Goal: Information Seeking & Learning: Learn about a topic

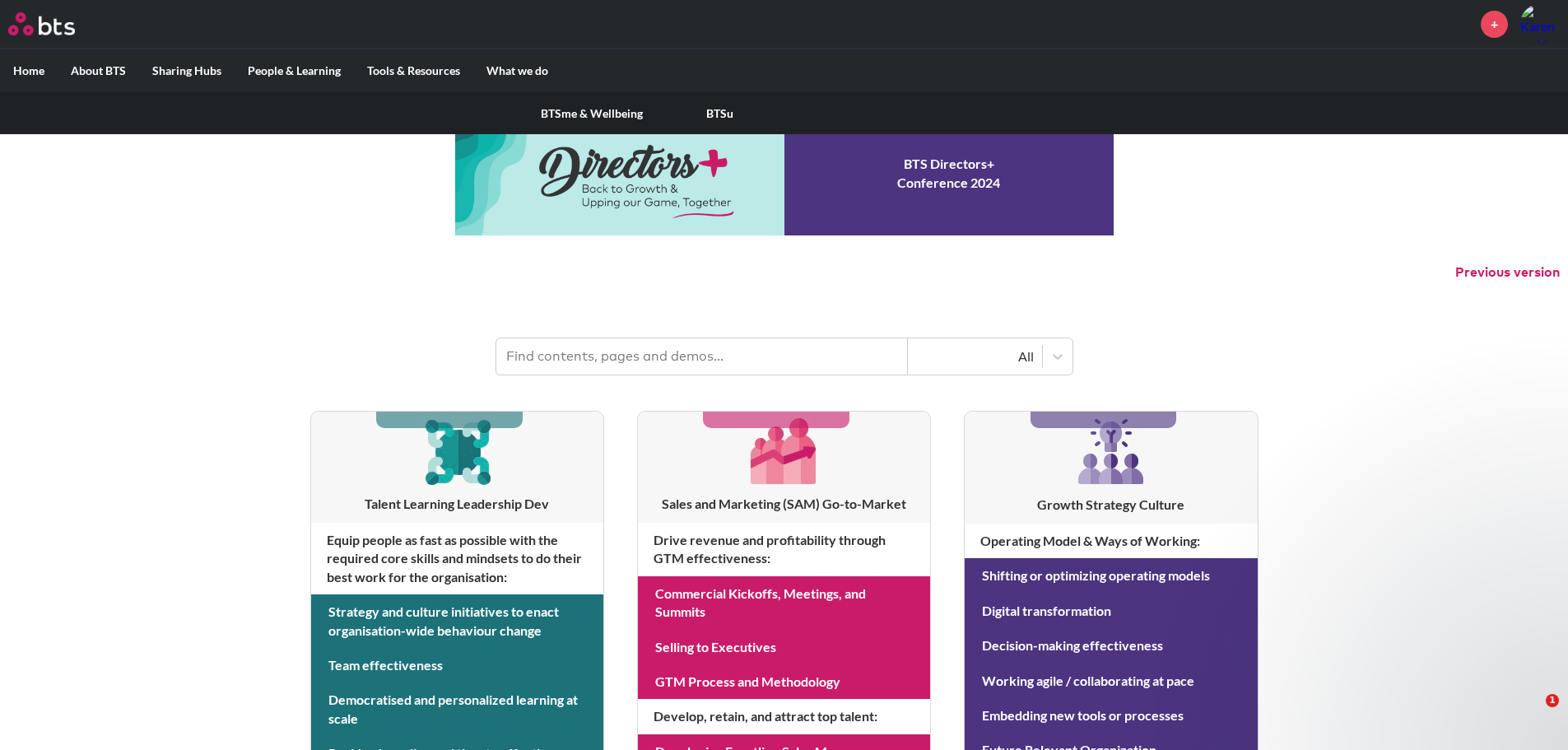
click at [282, 71] on label "People & Learning" at bounding box center [294, 71] width 120 height 43
click at [0, 0] on input "People & Learning" at bounding box center [0, 0] width 0 height 0
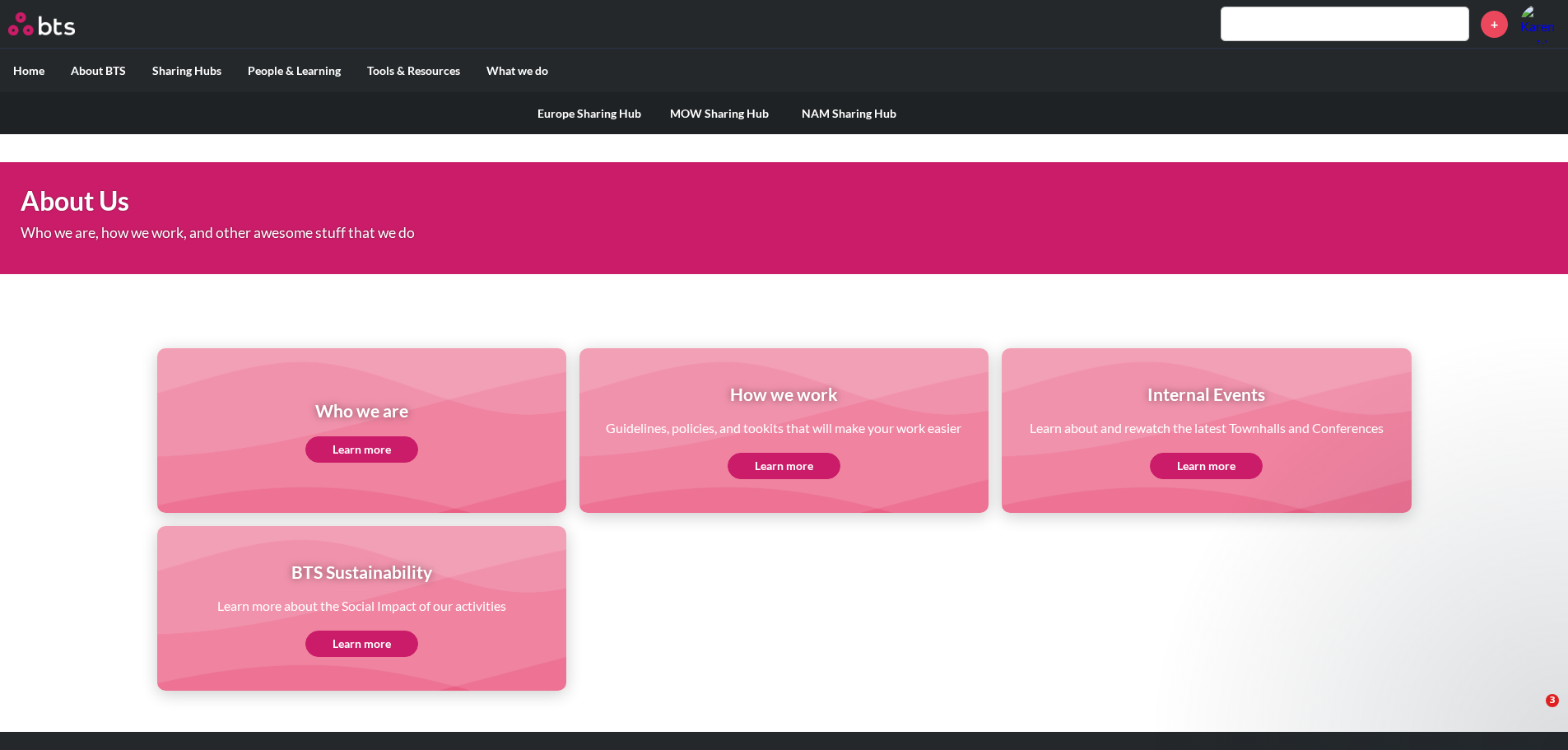
click at [167, 71] on label "Sharing Hubs" at bounding box center [187, 71] width 96 height 43
click at [0, 0] on input "Sharing Hubs" at bounding box center [0, 0] width 0 height 0
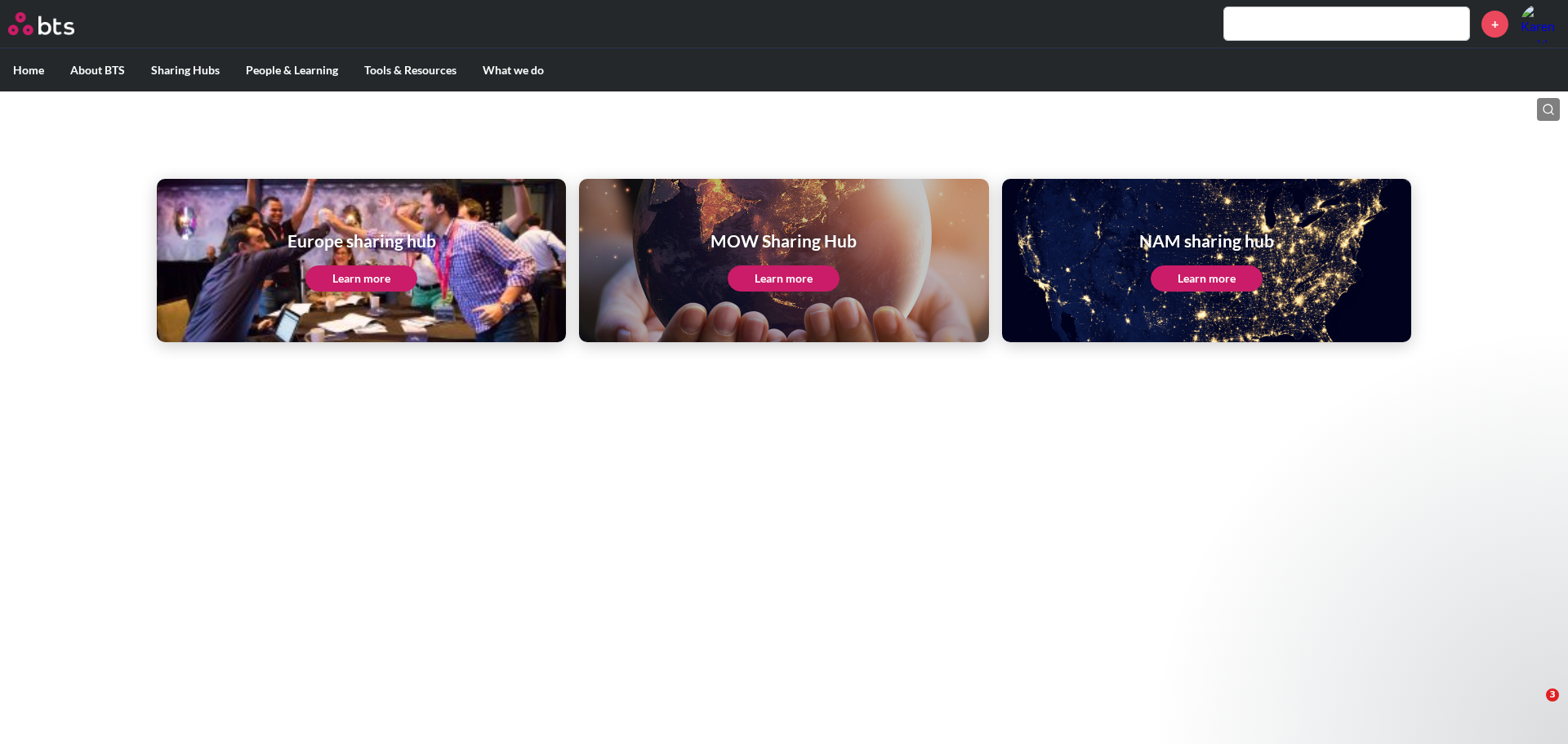
click at [792, 285] on link "Learn more" at bounding box center [784, 278] width 112 height 27
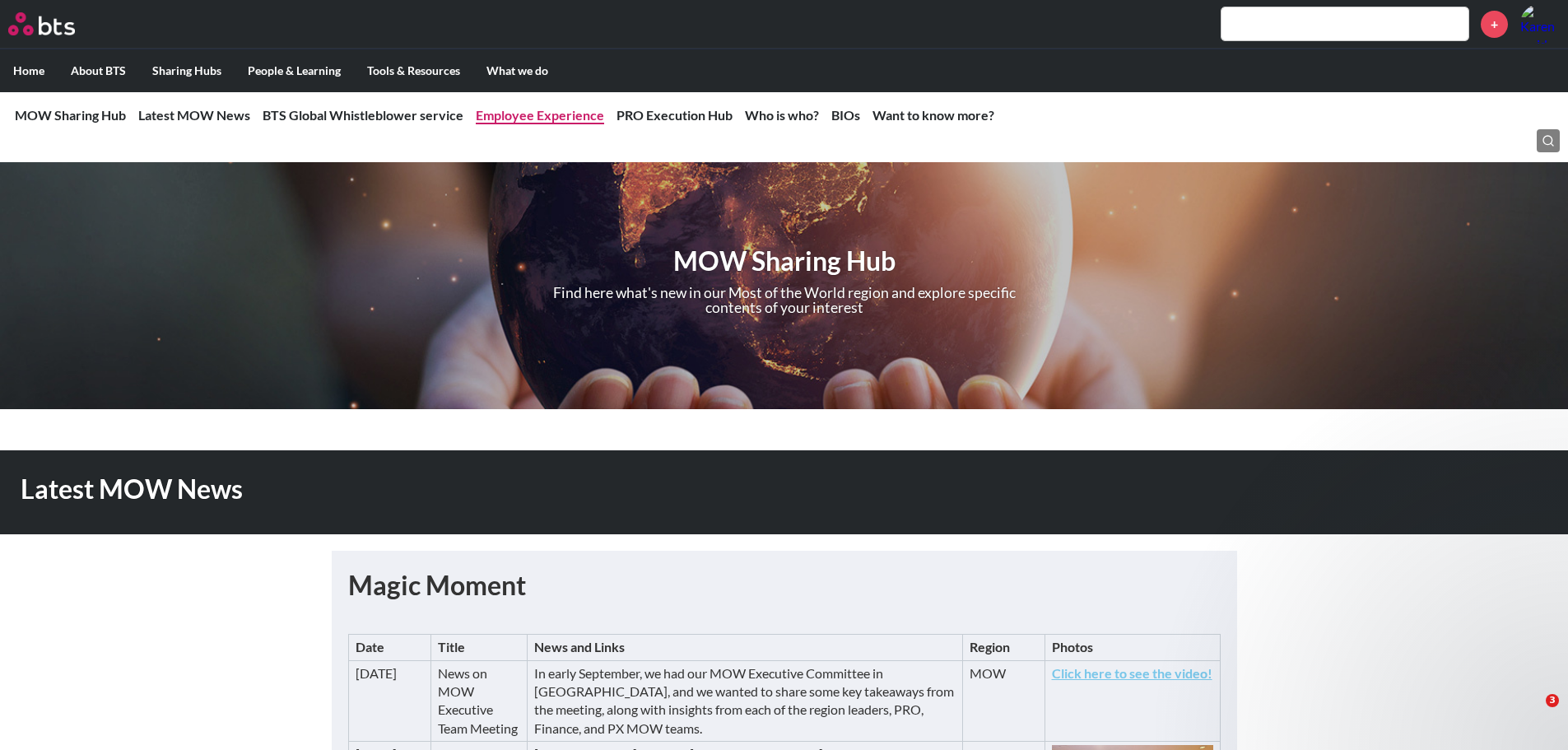
click at [531, 121] on link "Employee Experience" at bounding box center [540, 115] width 128 height 15
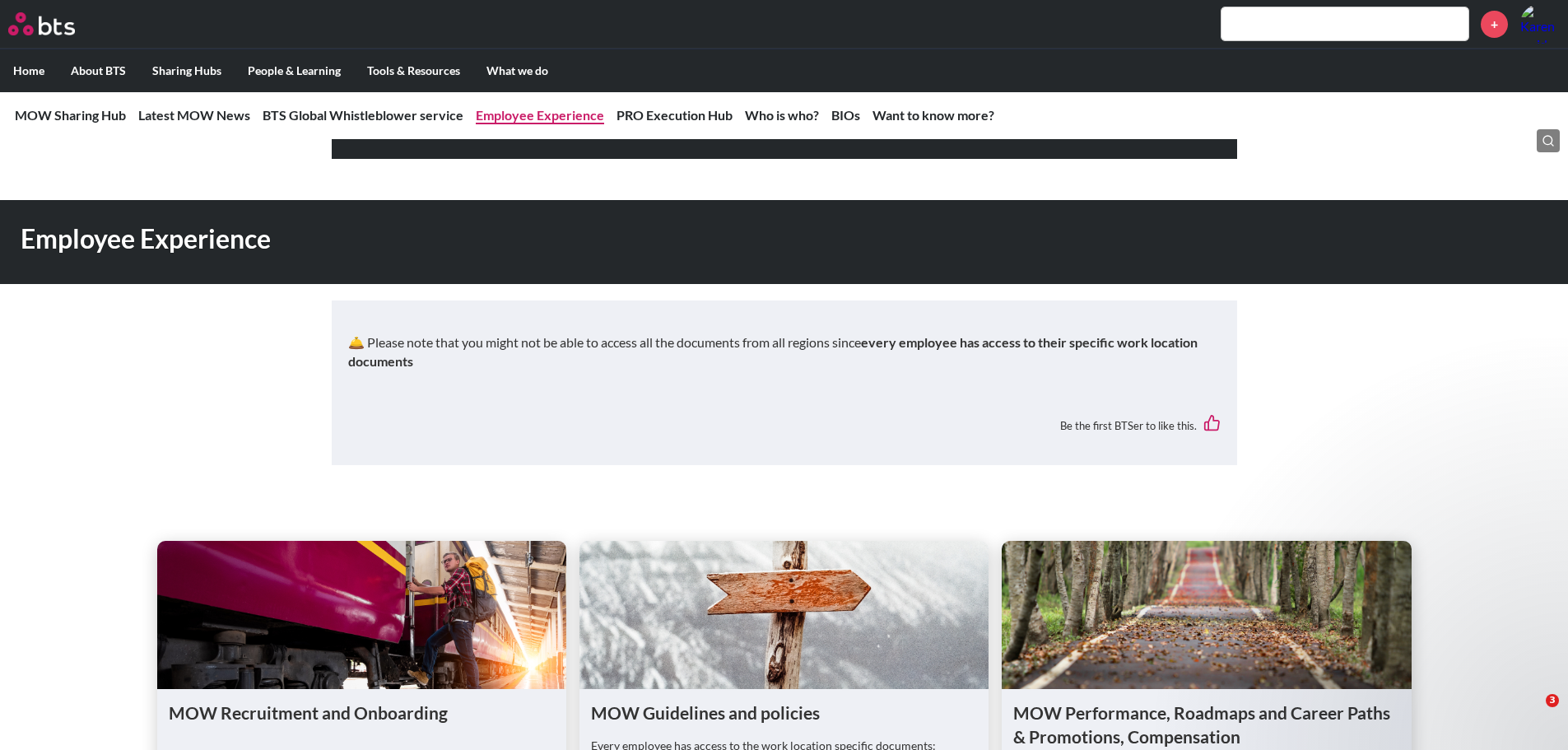
scroll to position [1216, 0]
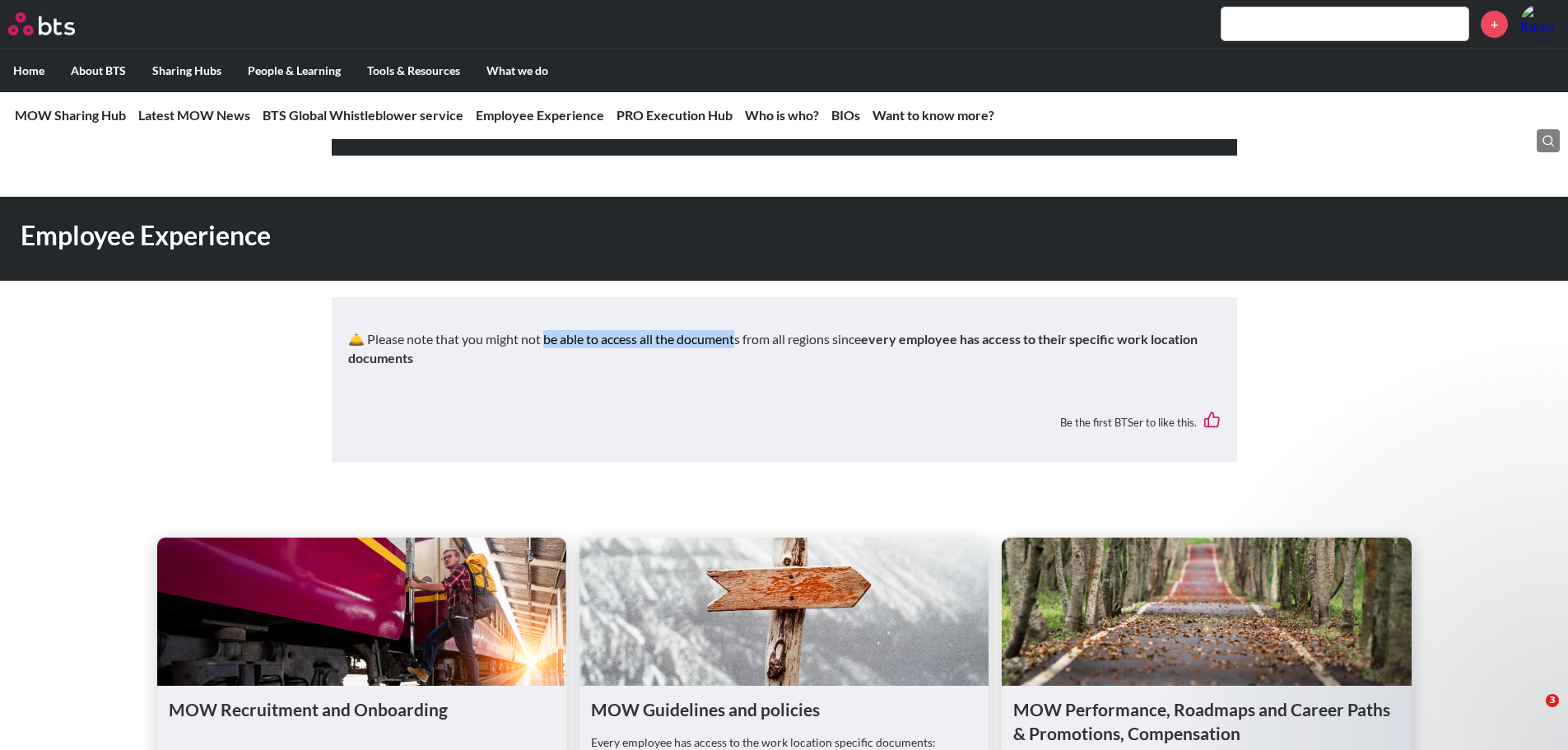
drag, startPoint x: 549, startPoint y: 356, endPoint x: 741, endPoint y: 352, distance: 192.0
click at [741, 352] on p "🛎️ Please note that you might not be able to access all the documents from all …" at bounding box center [785, 349] width 873 height 37
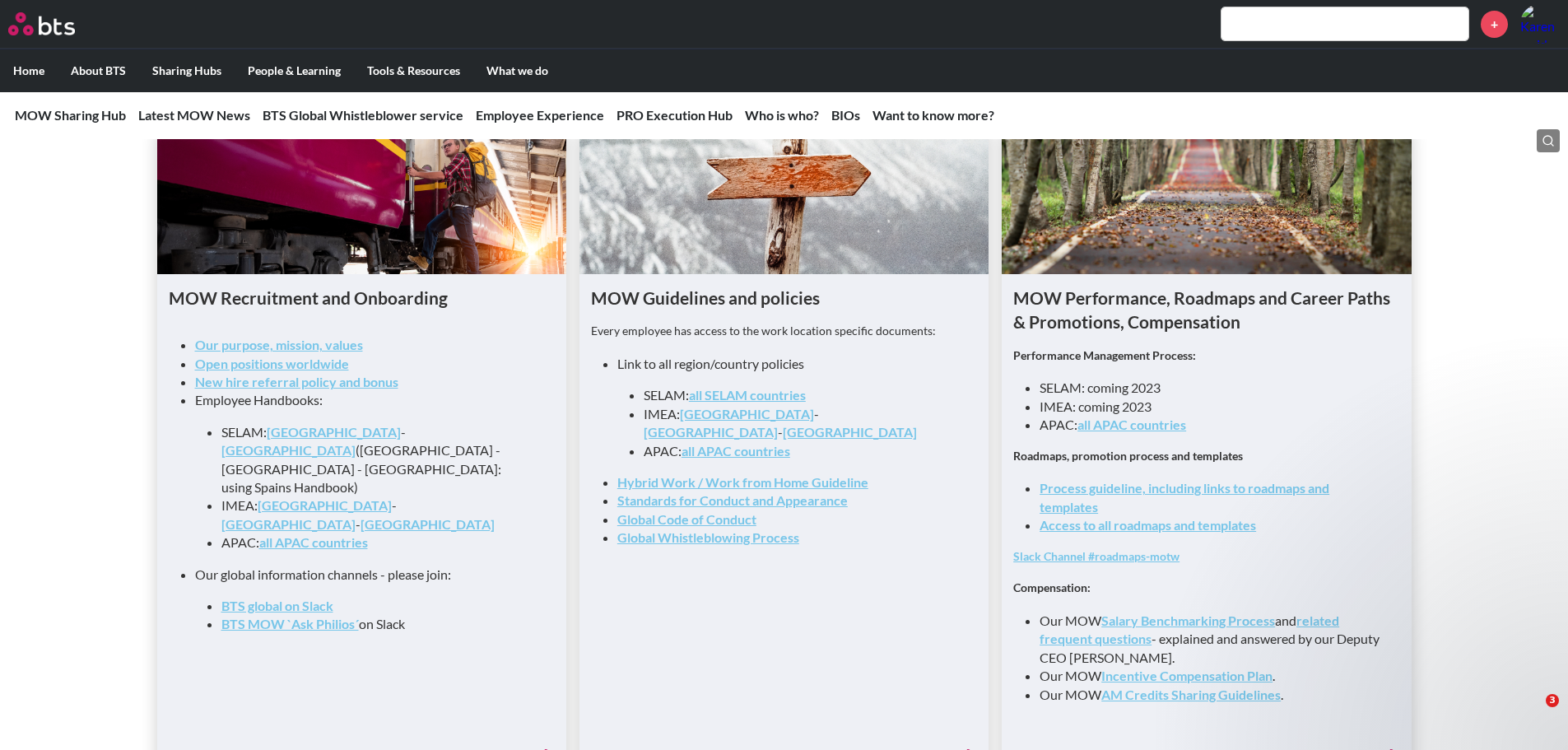
scroll to position [1710, 0]
